Goal: Navigation & Orientation: Find specific page/section

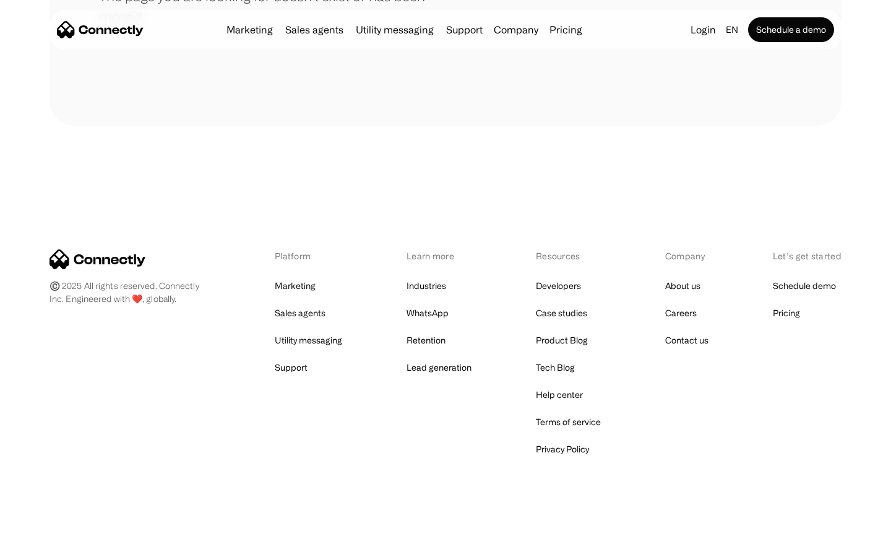
scroll to position [226, 0]
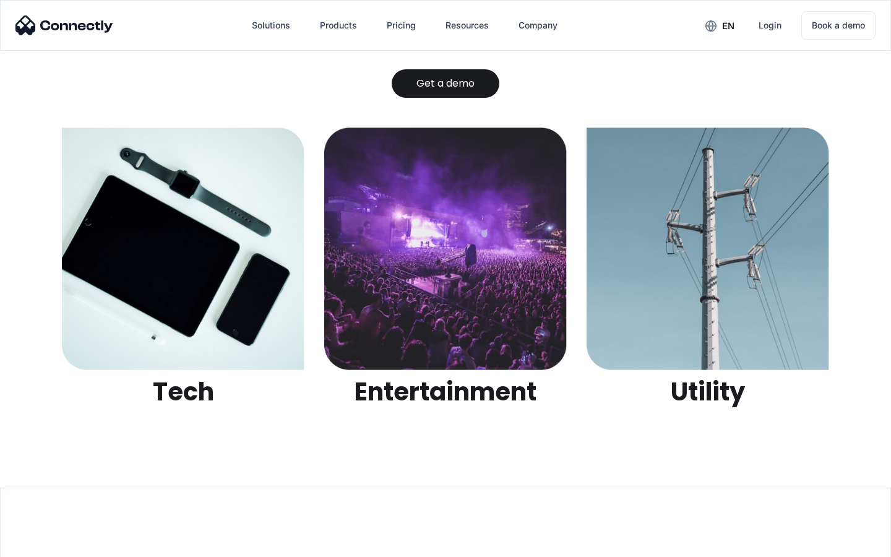
scroll to position [3903, 0]
